Goal: Task Accomplishment & Management: Use online tool/utility

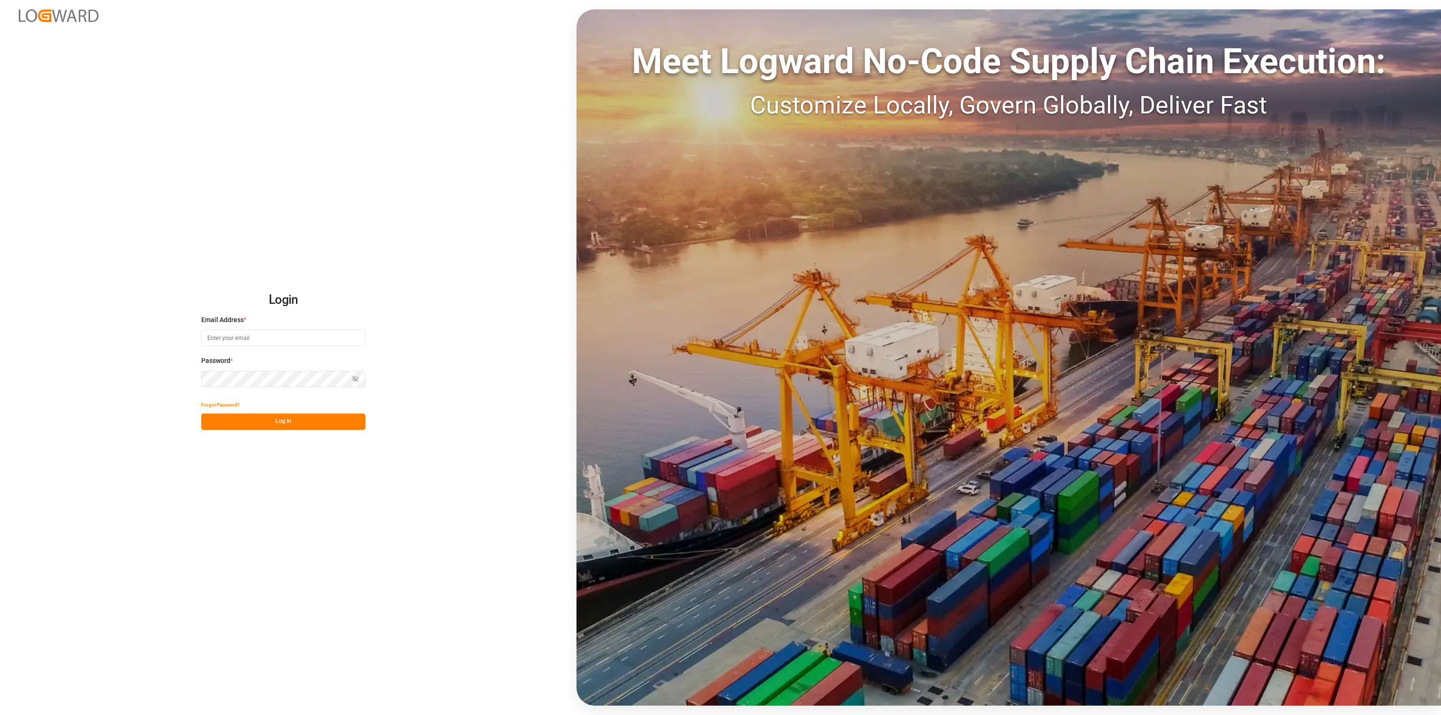
click at [255, 334] on input at bounding box center [283, 338] width 164 height 16
type input "[PERSON_NAME][EMAIL_ADDRESS][PERSON_NAME][DOMAIN_NAME]"
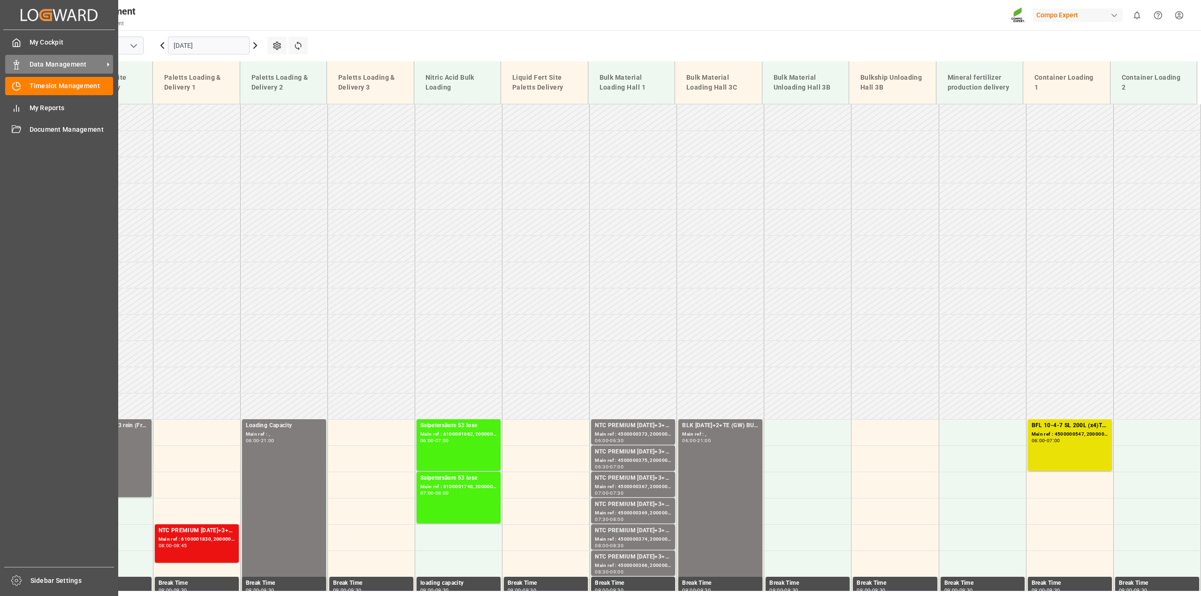
click at [72, 60] on span "Data Management" at bounding box center [67, 65] width 74 height 10
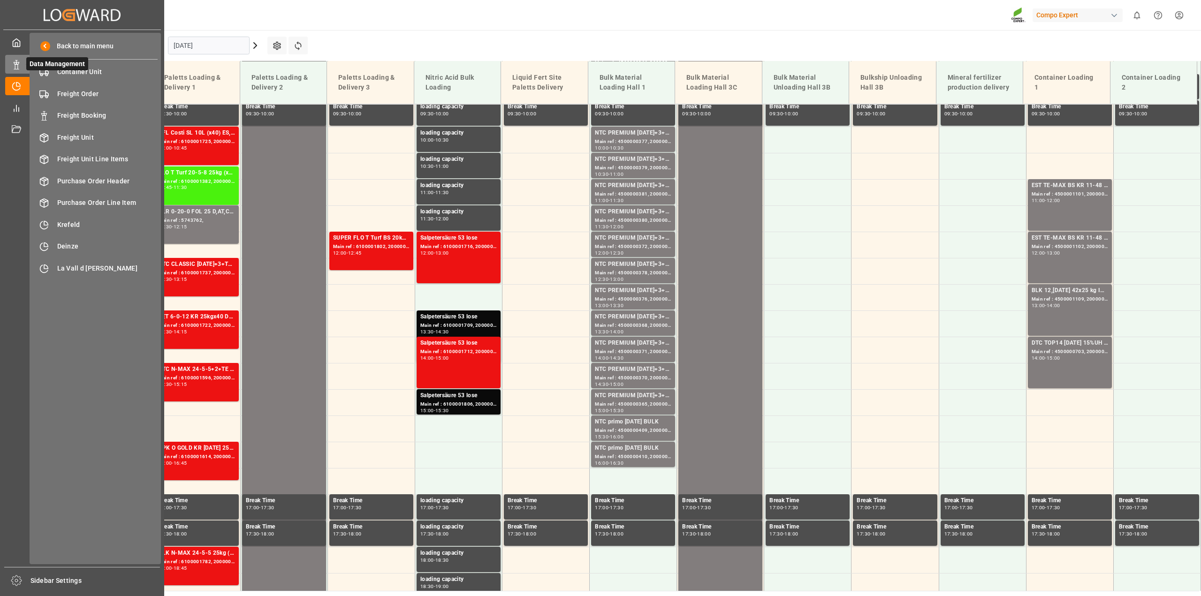
scroll to position [529, 0]
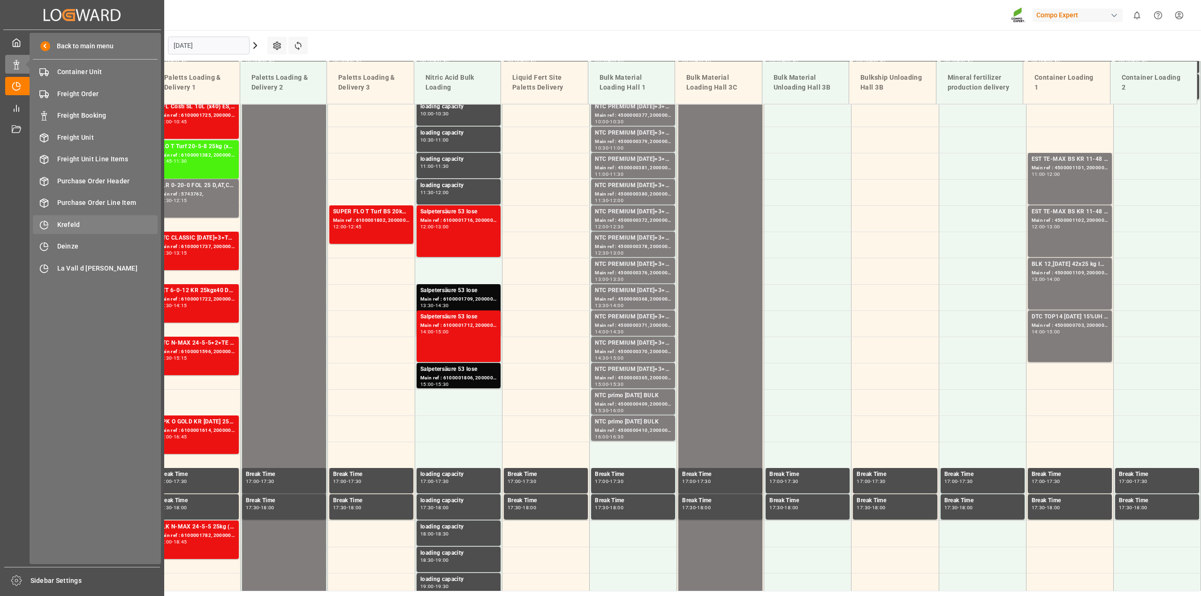
click at [97, 220] on span "Krefeld" at bounding box center [107, 225] width 101 height 10
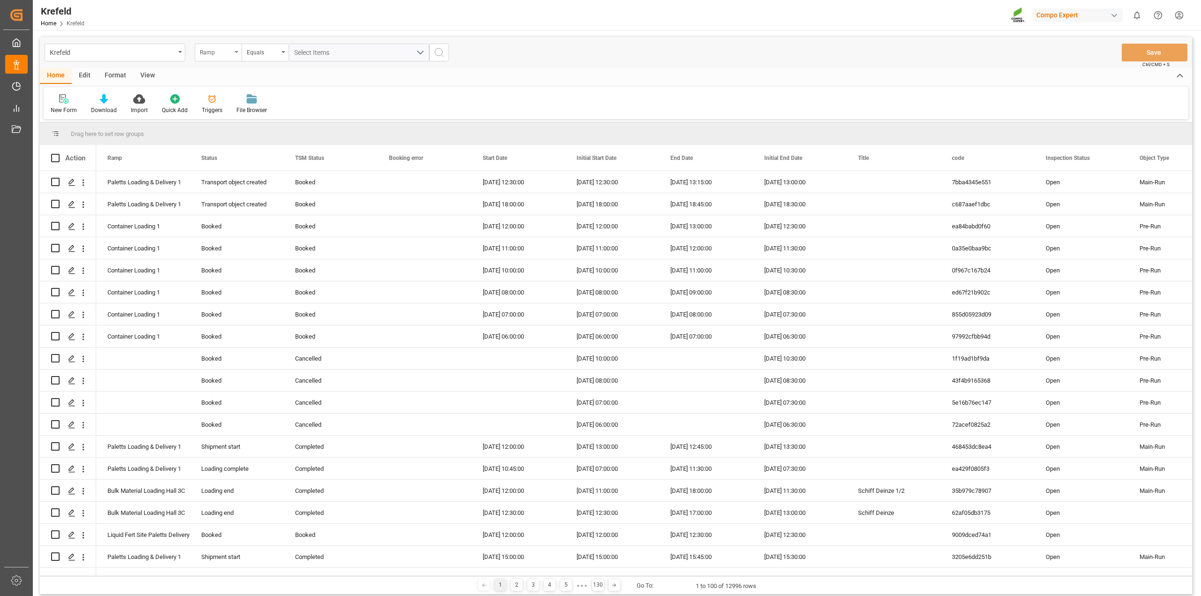
click at [239, 53] on div "Ramp" at bounding box center [218, 53] width 47 height 18
type input "fre"
click at [243, 94] on div "Freight order Number" at bounding box center [265, 96] width 140 height 20
click at [317, 53] on input "text" at bounding box center [358, 53] width 141 height 18
type input "6100001732"
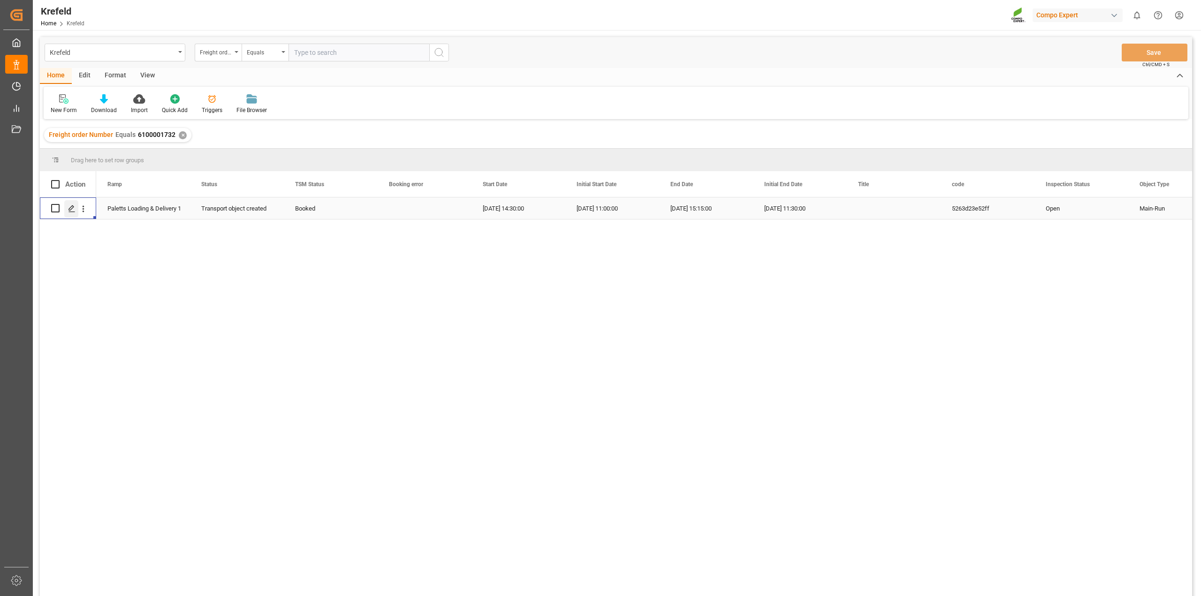
click at [68, 209] on icon "Press SPACE to select this row." at bounding box center [72, 209] width 8 height 8
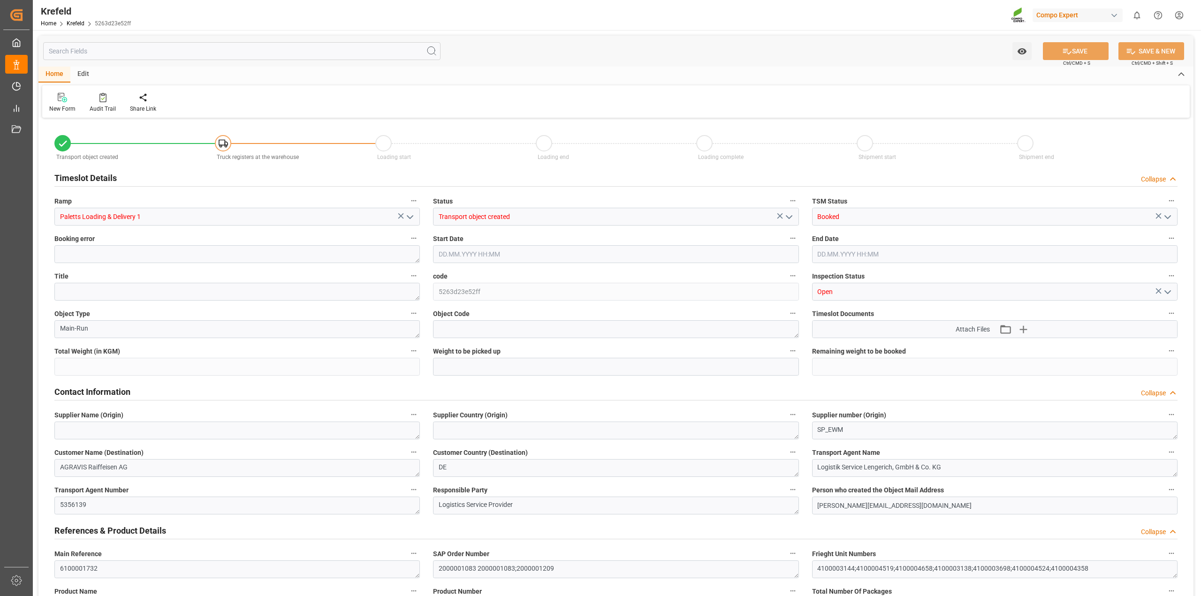
type input "23895.6"
type input "0"
type input "[DATE] 14:30"
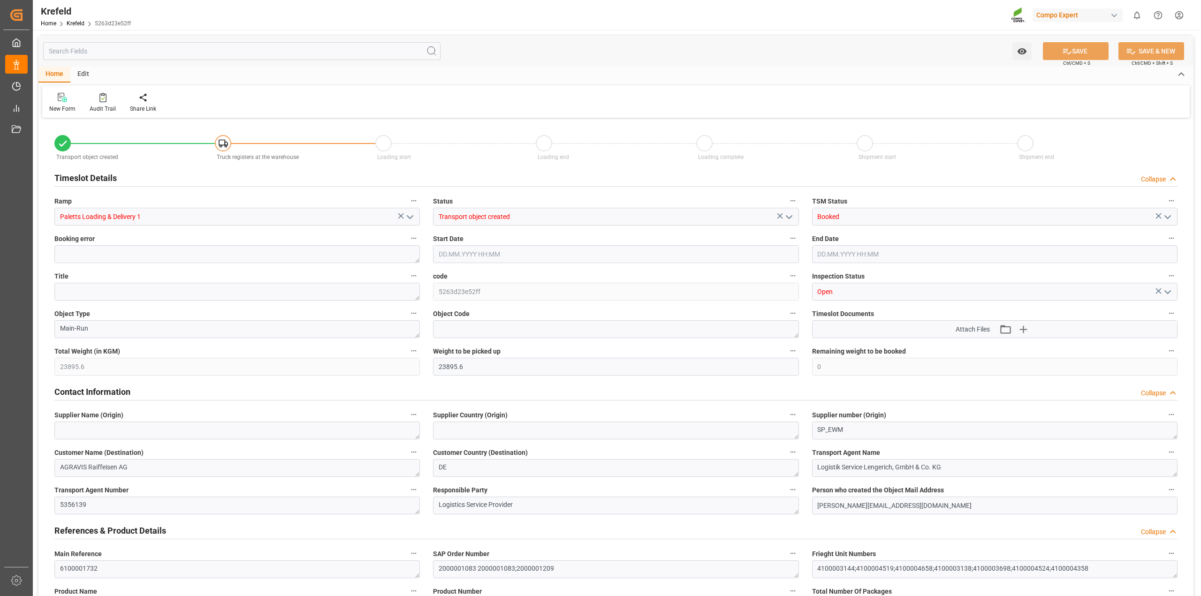
type input "[DATE] 15:15"
type input "[DATE] 10:55"
type input "[DATE] 08:45"
click at [101, 102] on icon at bounding box center [102, 97] width 7 height 9
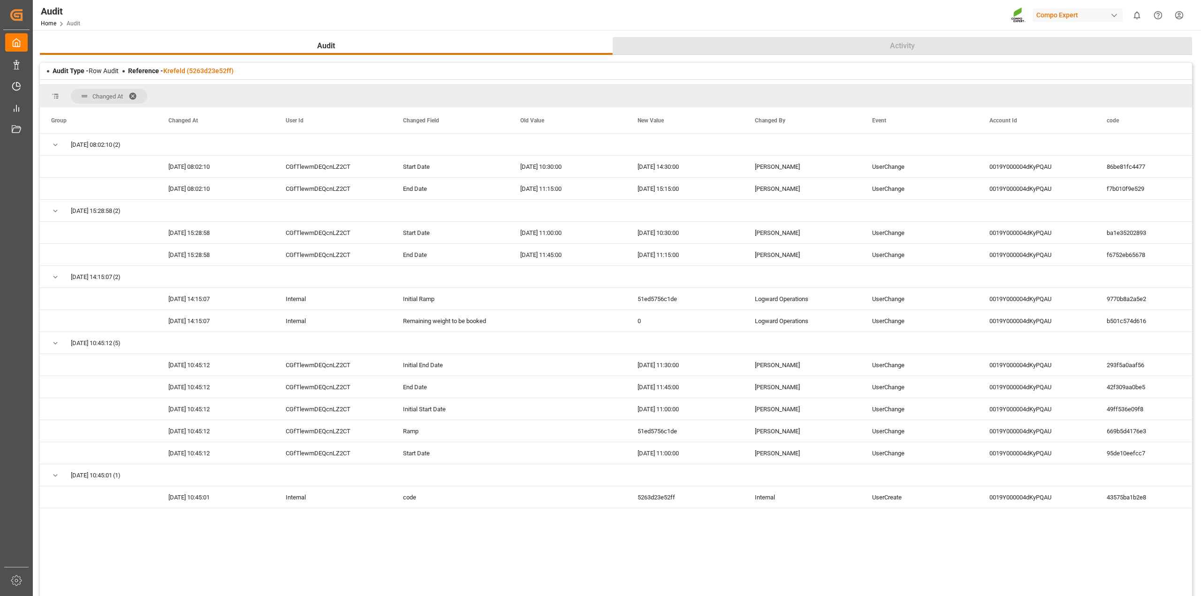
click at [921, 41] on button "Activity" at bounding box center [903, 46] width 580 height 18
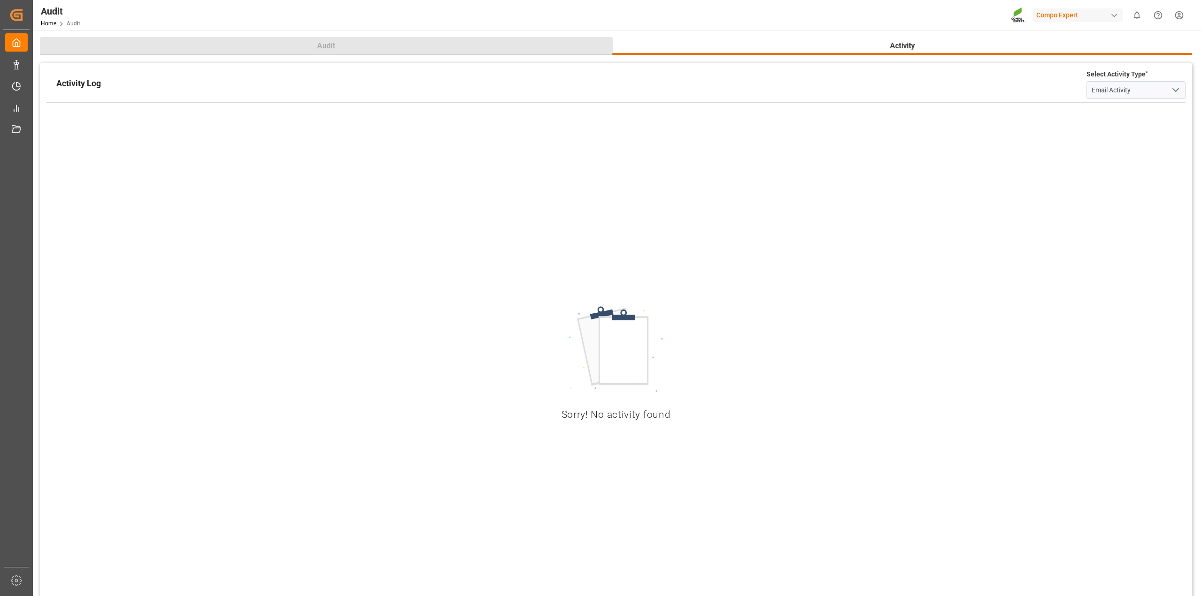
click at [468, 43] on button "Audit" at bounding box center [326, 46] width 573 height 18
